Goal: Information Seeking & Learning: Learn about a topic

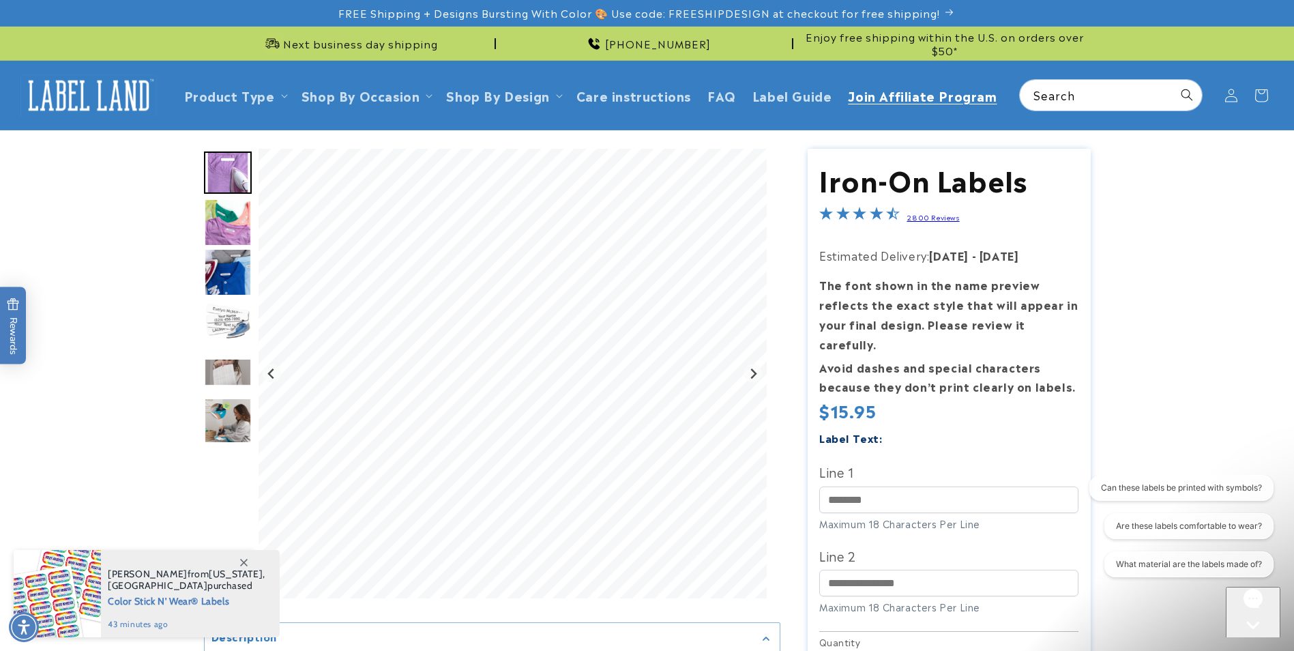
click at [902, 98] on span "Join Affiliate Program" at bounding box center [922, 95] width 149 height 16
